Goal: Answer question/provide support: Share knowledge or assist other users

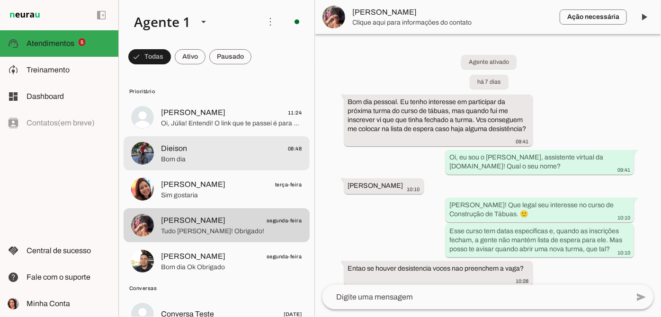
click at [237, 130] on md-item "[PERSON_NAME] 11:24 [PERSON_NAME], Júlia! Entendi! O link que te passei é para …" at bounding box center [217, 117] width 186 height 34
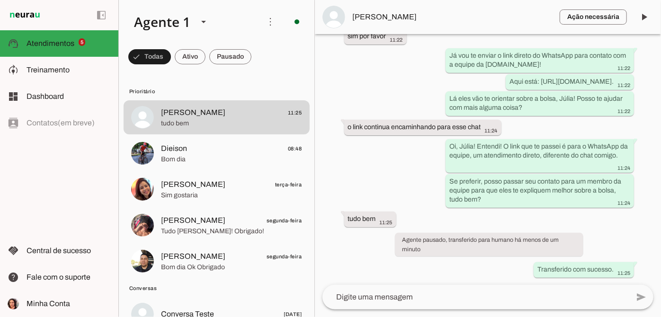
scroll to position [481, 0]
click at [380, 12] on span "[PERSON_NAME]" at bounding box center [452, 16] width 199 height 11
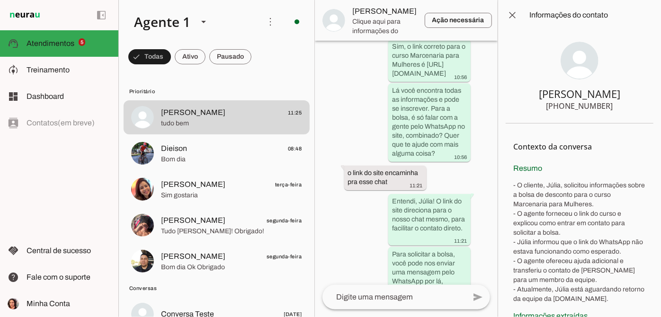
scroll to position [1003, 0]
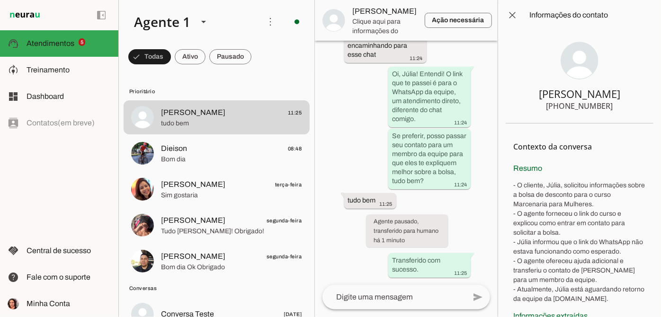
drag, startPoint x: 545, startPoint y: 108, endPoint x: 609, endPoint y: 109, distance: 64.4
click at [609, 109] on section "[PERSON_NAME] [PHONE_NUMBER]" at bounding box center [579, 76] width 148 height 93
click at [519, 11] on span at bounding box center [512, 15] width 23 height 23
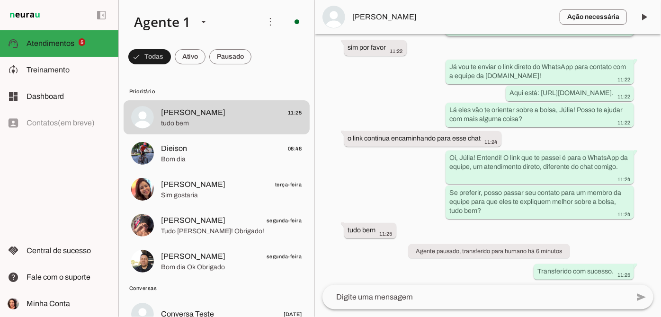
scroll to position [471, 0]
